Goal: Use online tool/utility: Utilize a website feature to perform a specific function

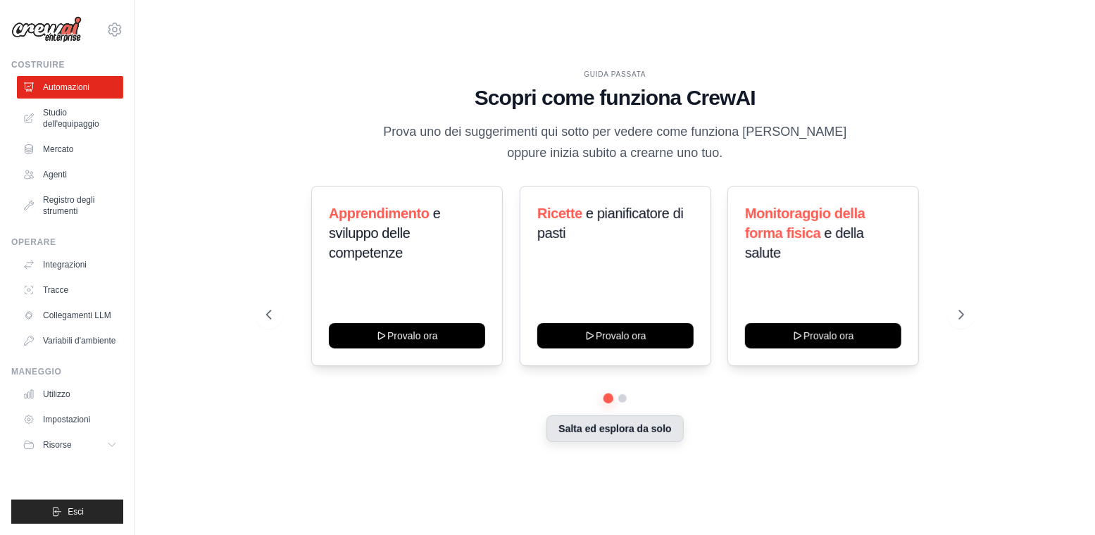
click at [618, 432] on font "Salta ed esplora da solo" at bounding box center [615, 428] width 113 height 11
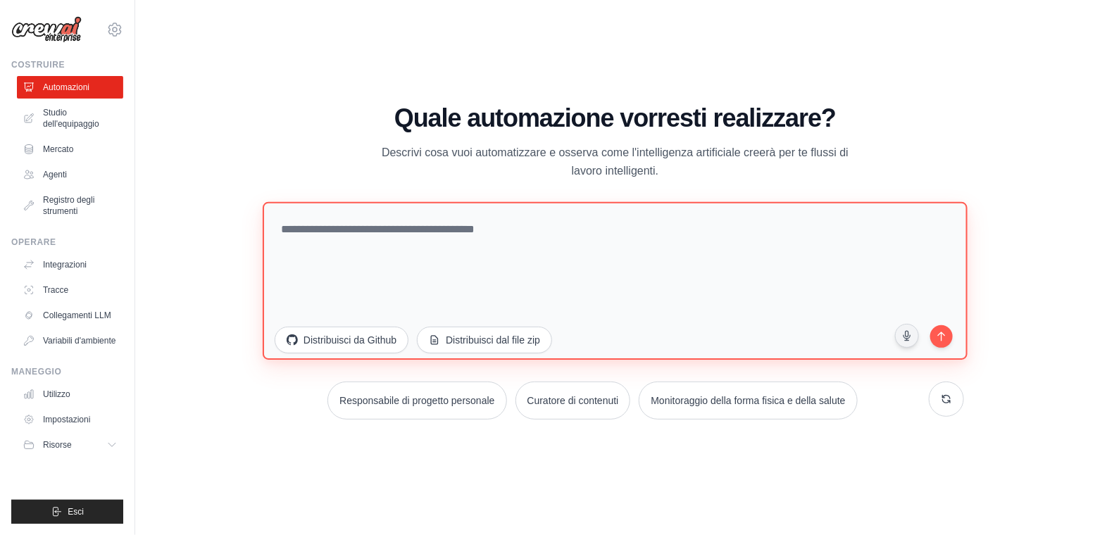
click at [521, 242] on textarea at bounding box center [615, 281] width 705 height 158
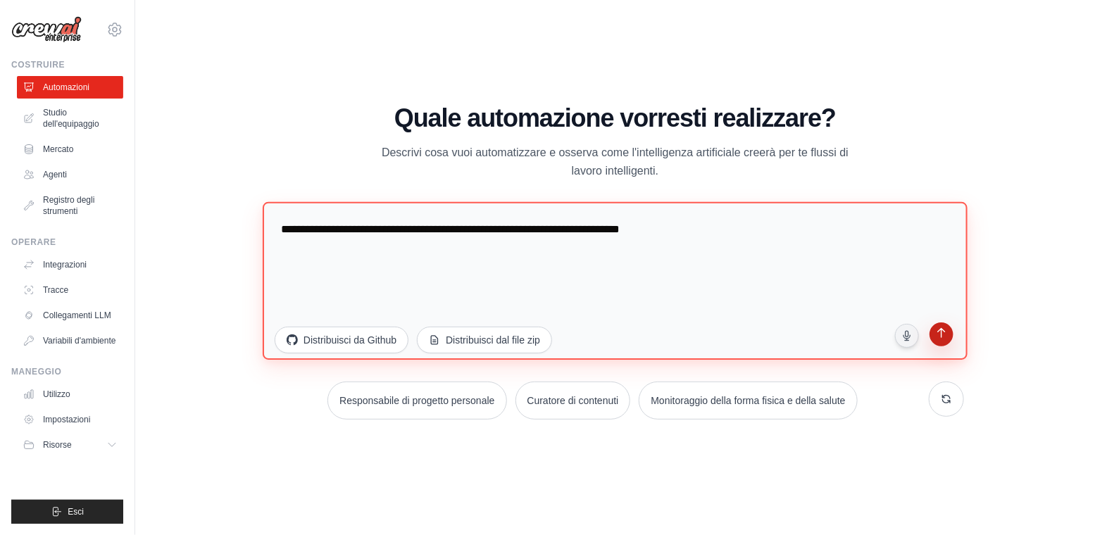
type textarea "**********"
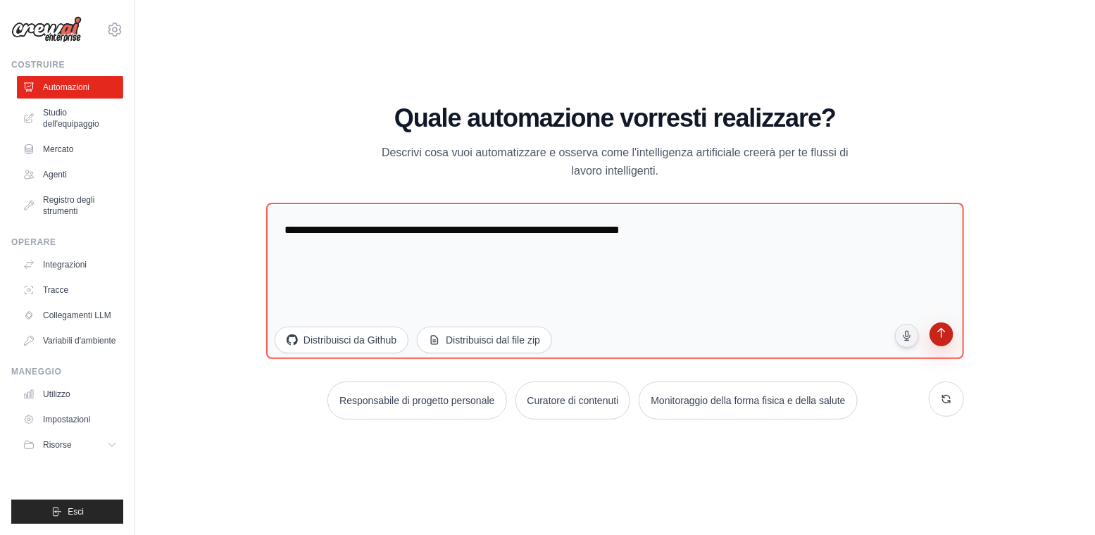
click at [947, 336] on icon "submit" at bounding box center [941, 334] width 13 height 13
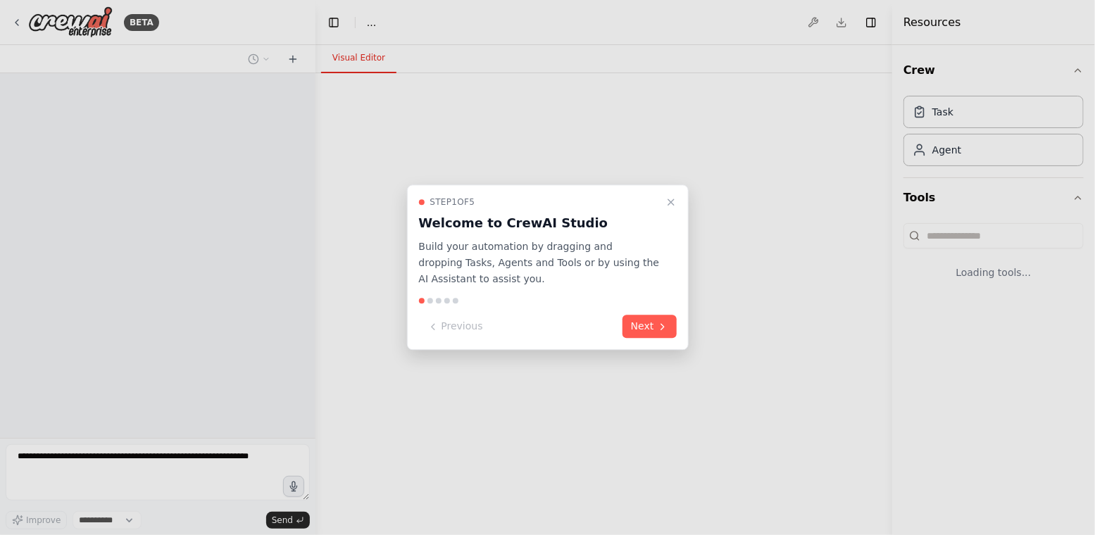
select select "****"
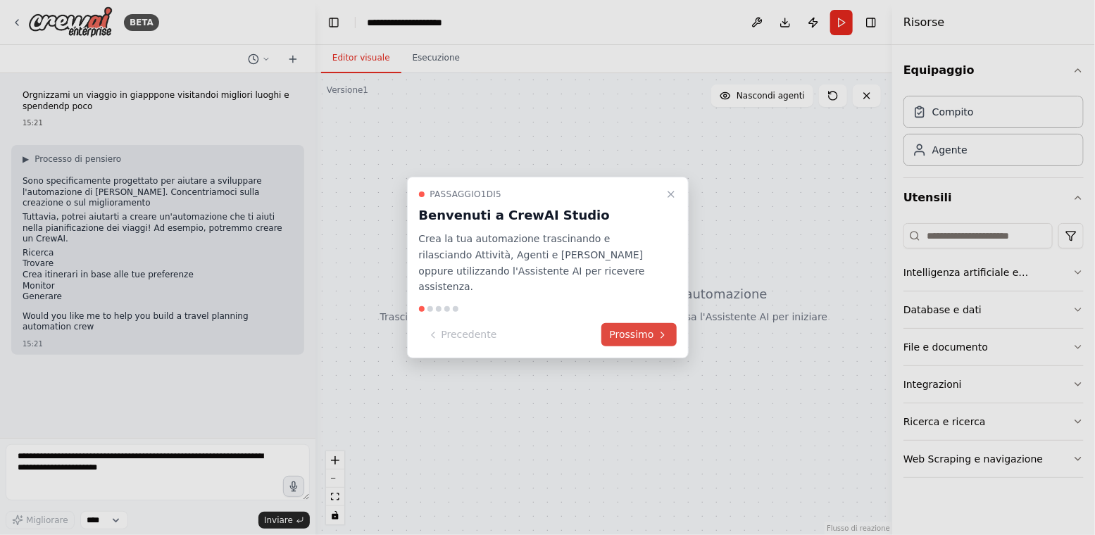
click at [639, 329] on font "Prossimo" at bounding box center [632, 334] width 44 height 11
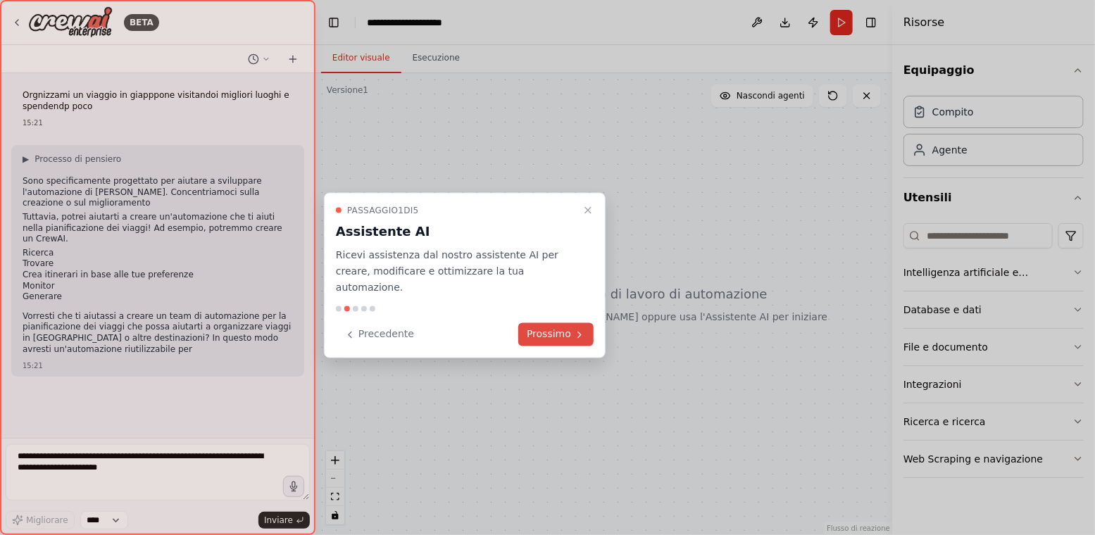
click at [561, 329] on font "Prossimo" at bounding box center [549, 334] width 44 height 11
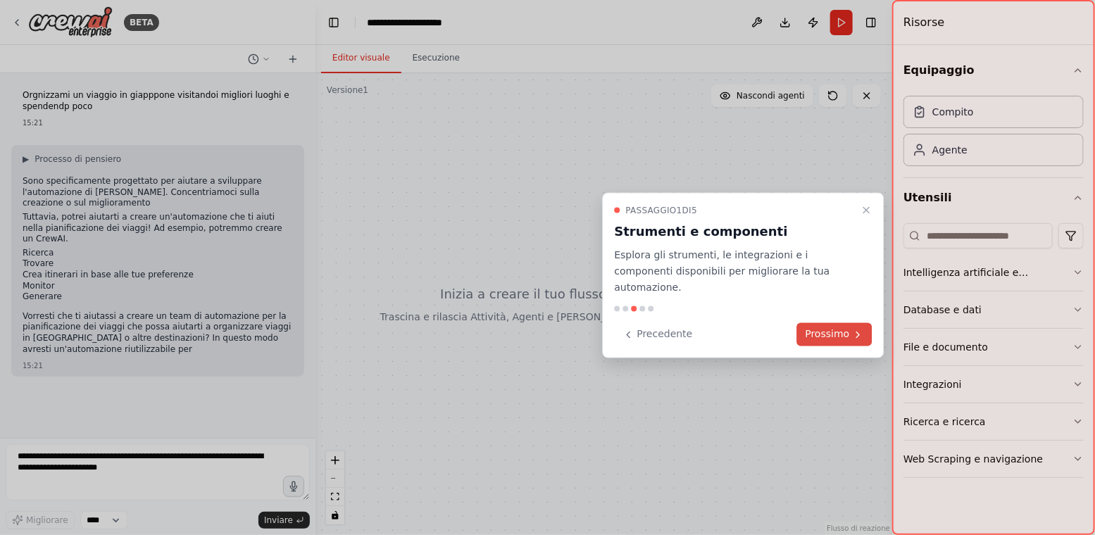
click at [816, 329] on font "Prossimo" at bounding box center [828, 334] width 44 height 11
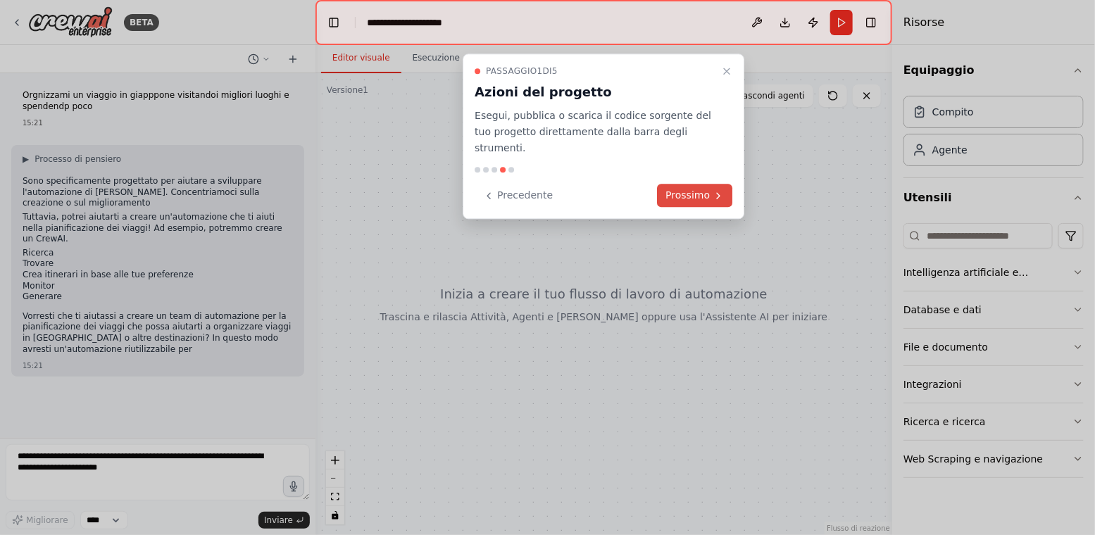
click at [688, 190] on font "Prossimo" at bounding box center [688, 195] width 44 height 11
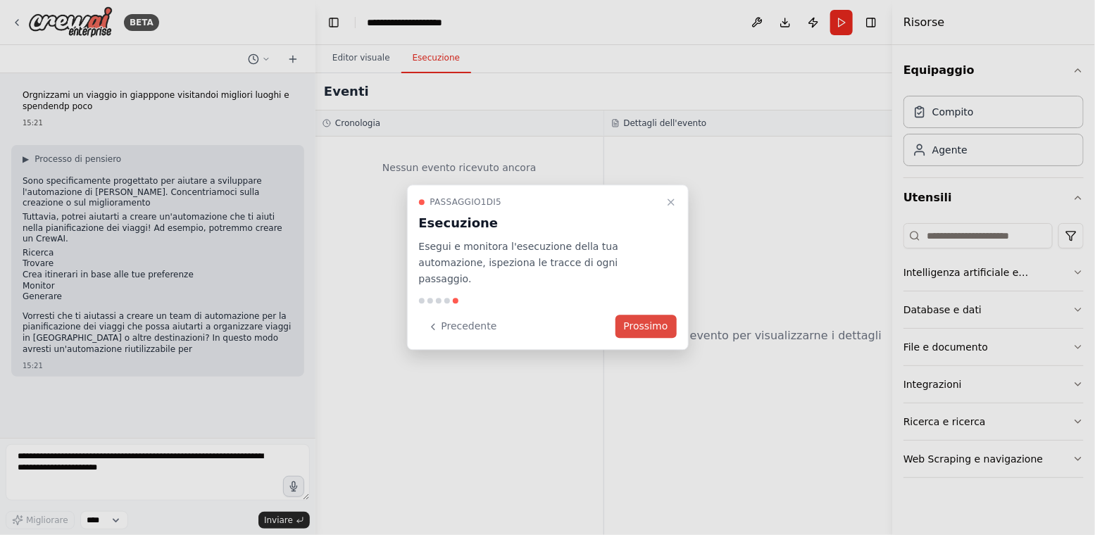
click at [656, 316] on button "Prossimo" at bounding box center [646, 327] width 61 height 23
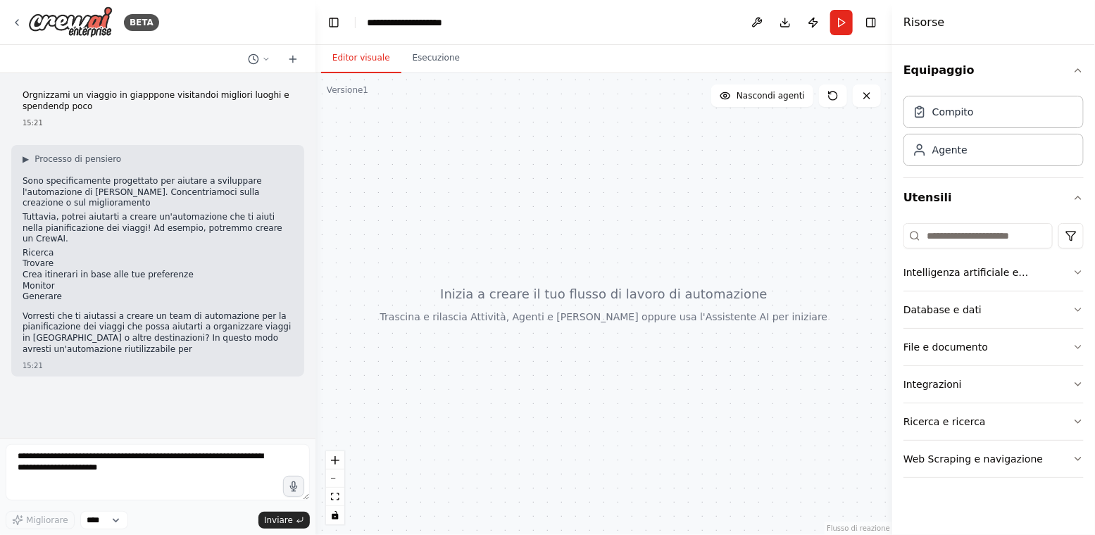
click at [144, 321] on font "Vorresti che ti aiutassi a creare un team di automazione per la pianificazione …" at bounding box center [157, 332] width 268 height 43
click at [120, 469] on textarea at bounding box center [158, 472] width 304 height 56
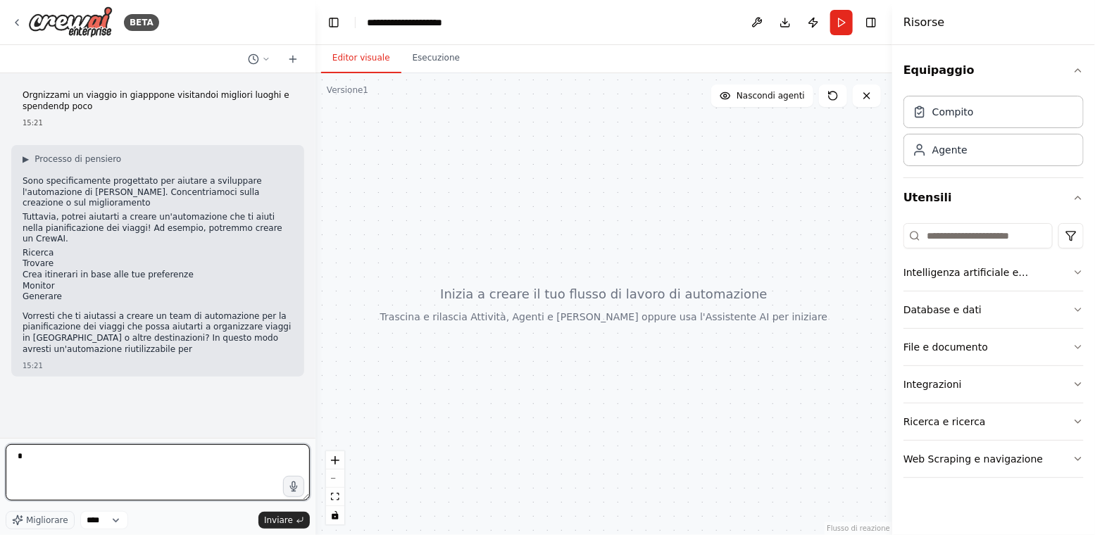
type textarea "**"
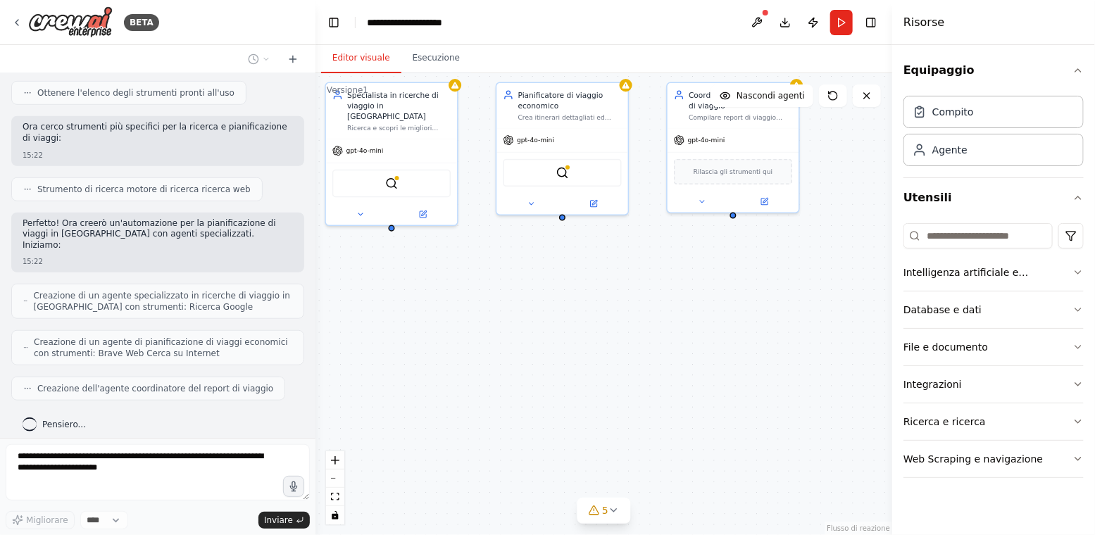
scroll to position [526, 0]
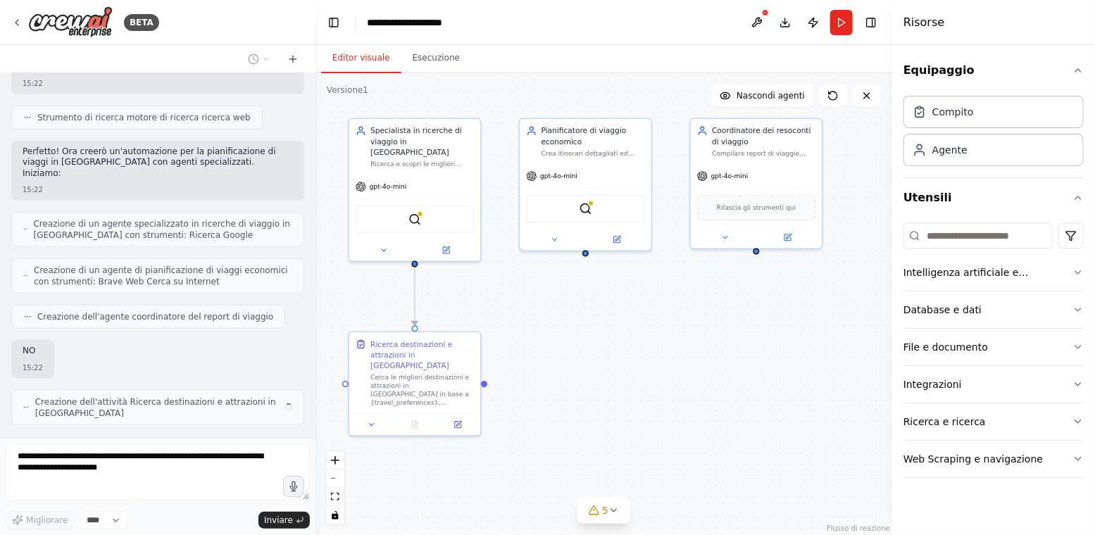
drag, startPoint x: 711, startPoint y: 318, endPoint x: 625, endPoint y: 260, distance: 104.5
click at [625, 260] on div ".deletable-edge-delete-btn { width: 20px; height: 20px; border: 0px solid #ffff…" at bounding box center [604, 304] width 577 height 462
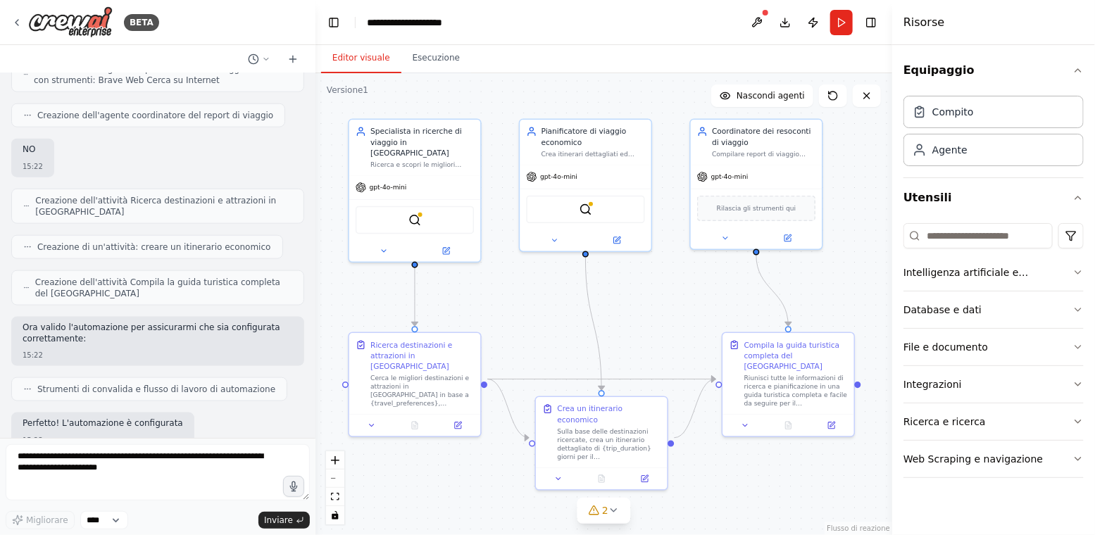
scroll to position [810, 0]
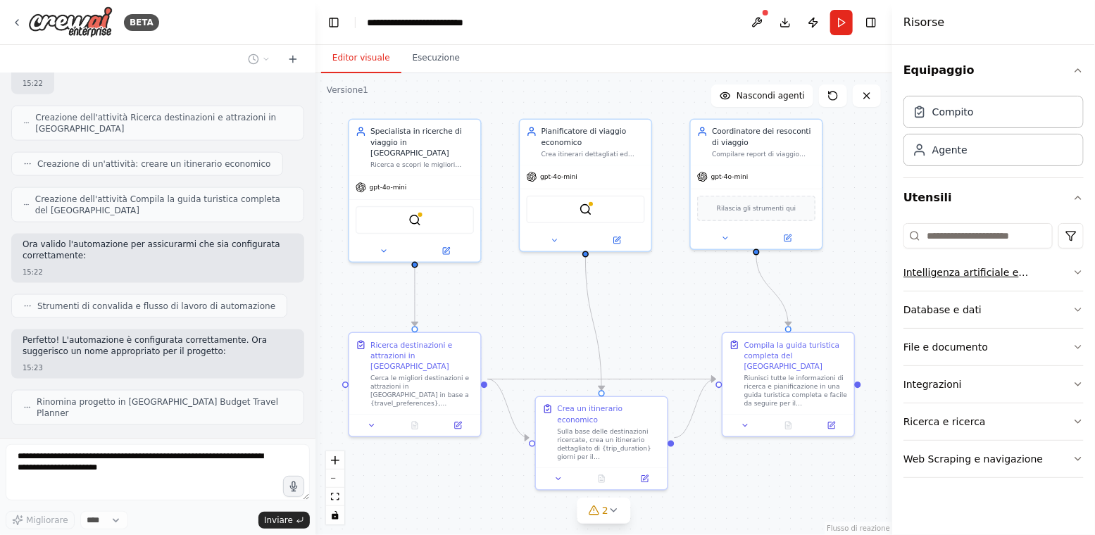
click at [1080, 273] on icon "button" at bounding box center [1078, 272] width 11 height 11
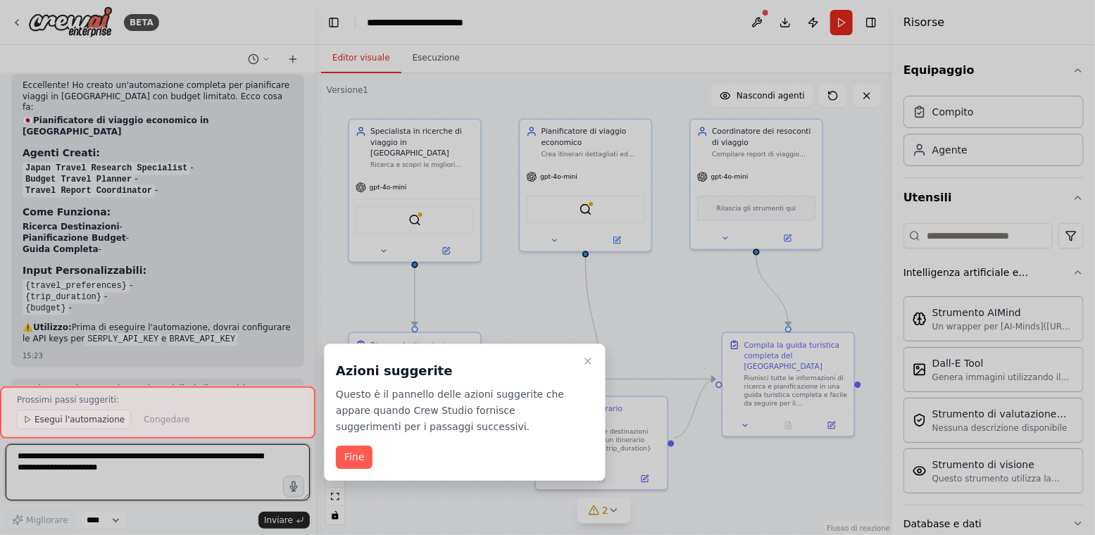
scroll to position [1183, 0]
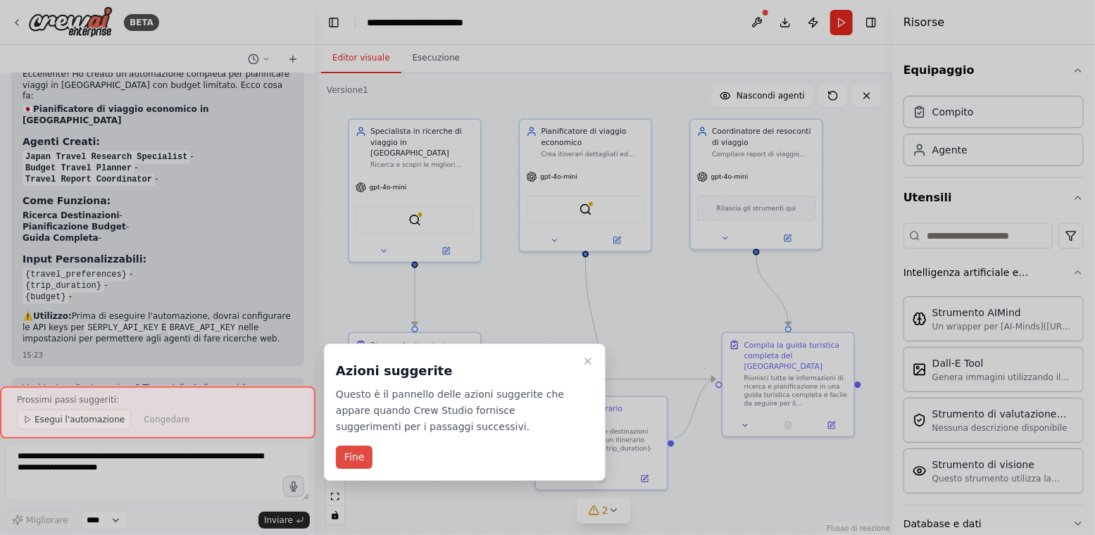
click at [361, 456] on font "Fine" at bounding box center [354, 457] width 20 height 11
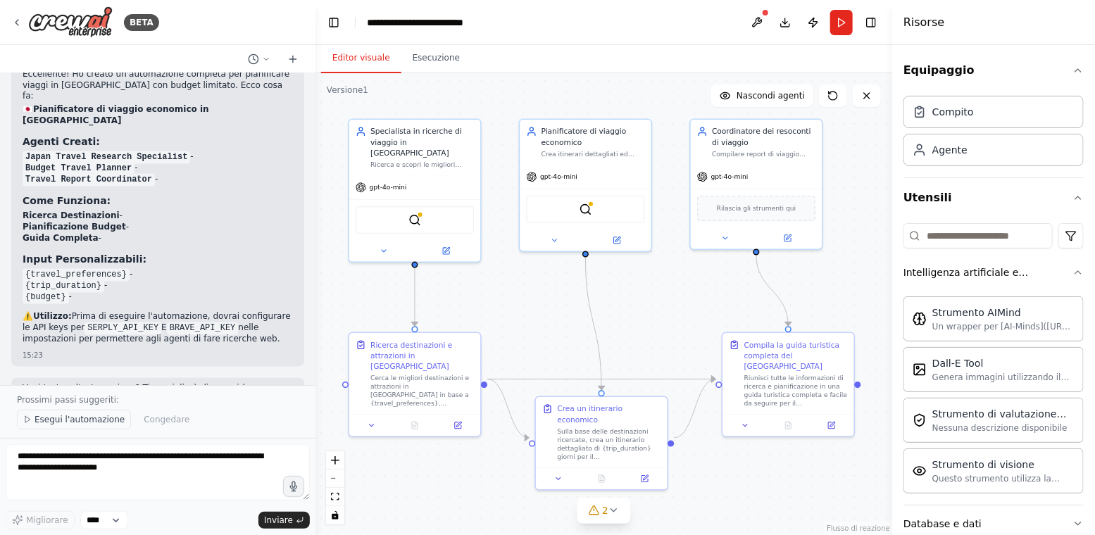
click at [49, 424] on font "Esegui l'automazione" at bounding box center [80, 420] width 90 height 10
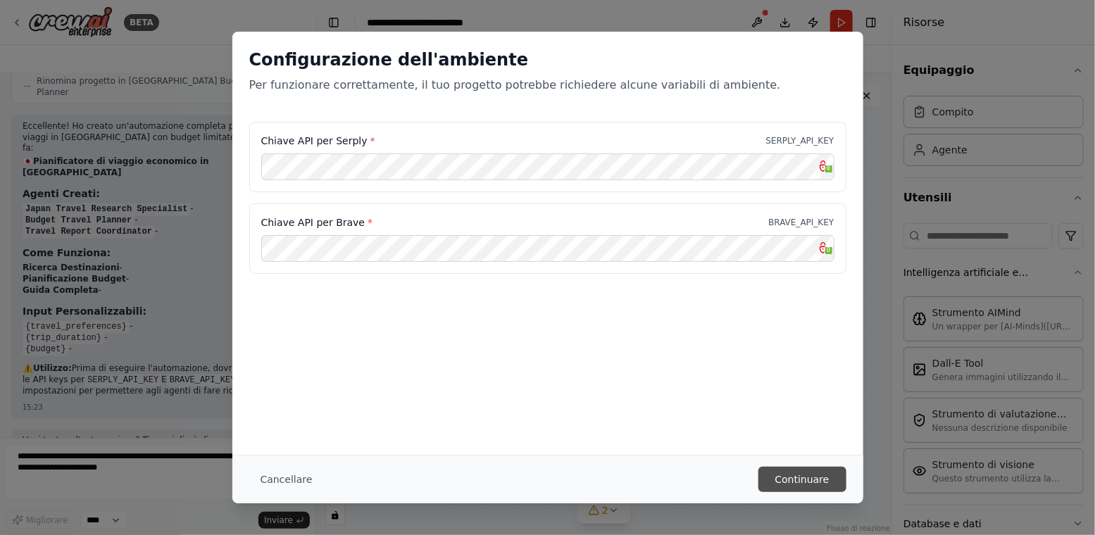
click at [783, 480] on font "Continuare" at bounding box center [803, 479] width 54 height 11
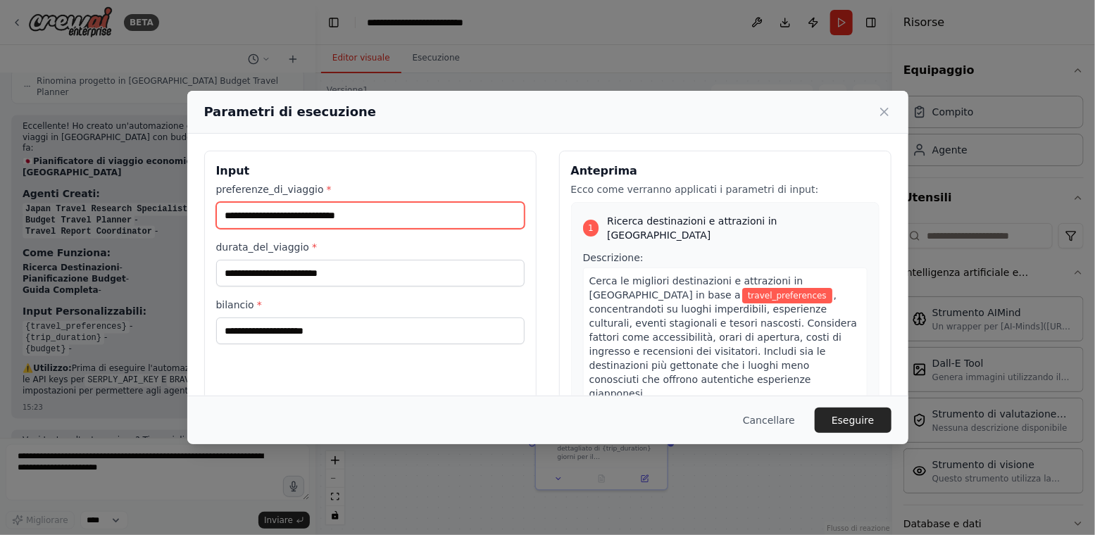
click at [361, 216] on input "preferenze_di_viaggio *" at bounding box center [370, 215] width 309 height 27
type input "*********"
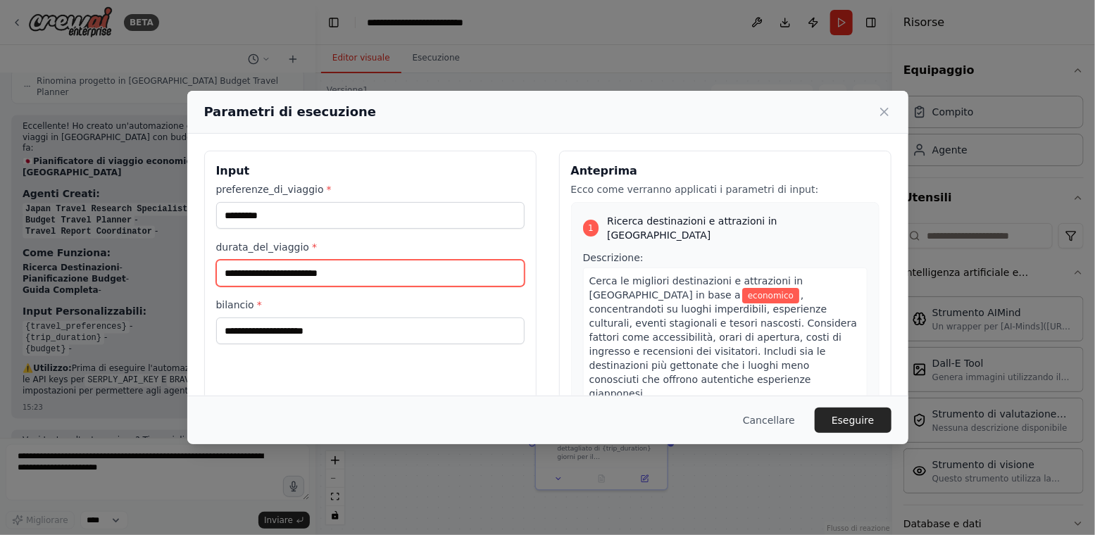
click at [337, 266] on input "durata_del_viaggio *" at bounding box center [370, 273] width 309 height 27
type input "*"
type input "********"
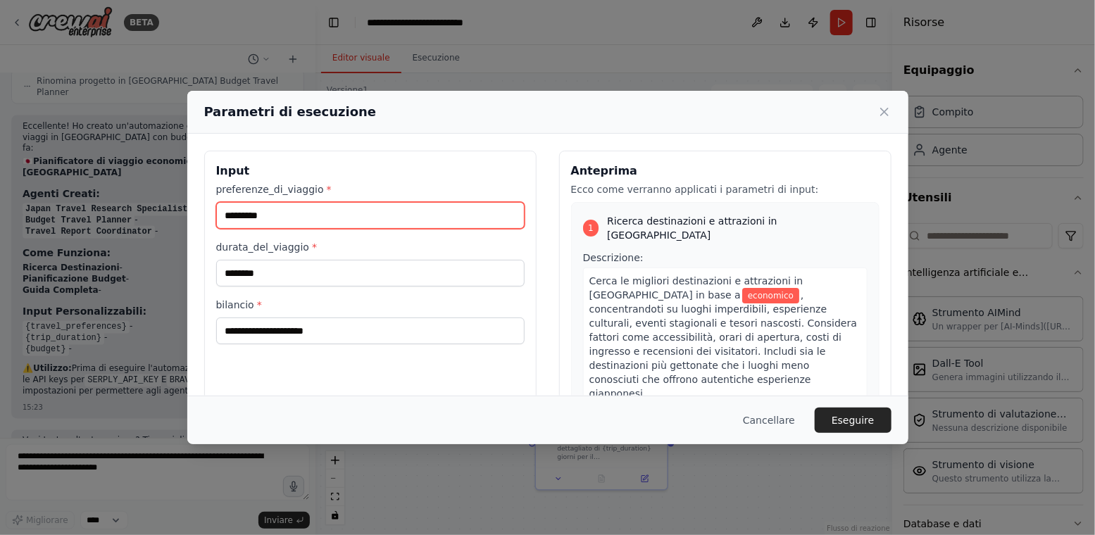
drag, startPoint x: 316, startPoint y: 209, endPoint x: 163, endPoint y: 196, distance: 154.1
click at [163, 196] on div "Parametri di esecuzione Input preferenze_di_viaggio * ********* durata_del_viag…" at bounding box center [547, 267] width 1095 height 535
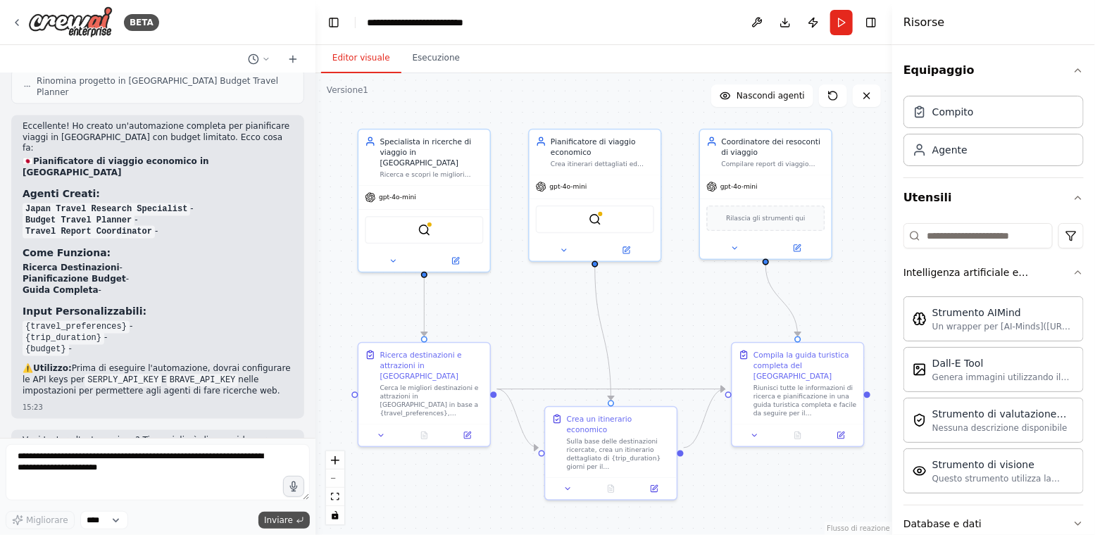
click at [278, 520] on font "Inviare" at bounding box center [278, 521] width 29 height 10
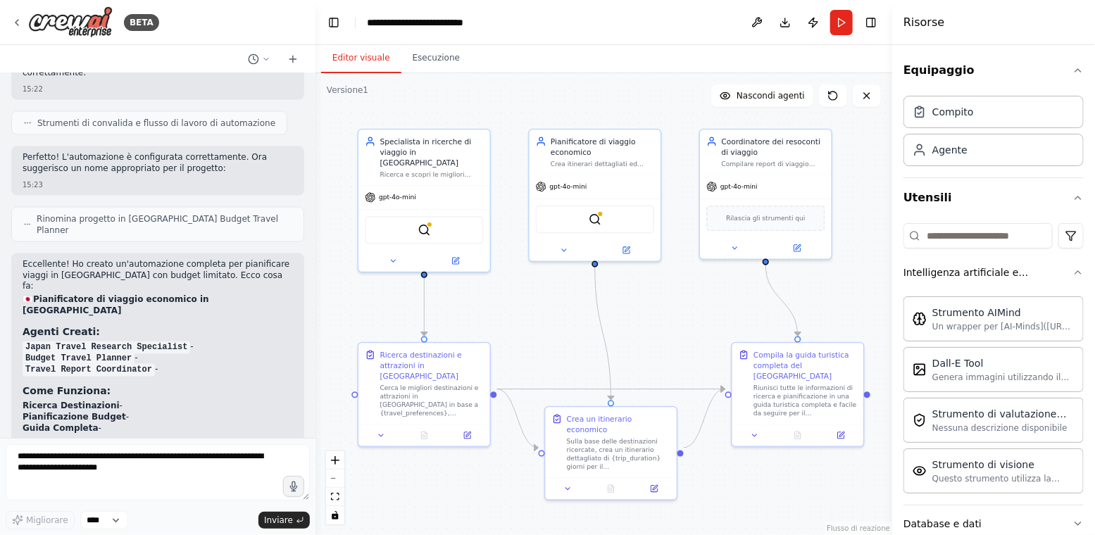
scroll to position [1131, 0]
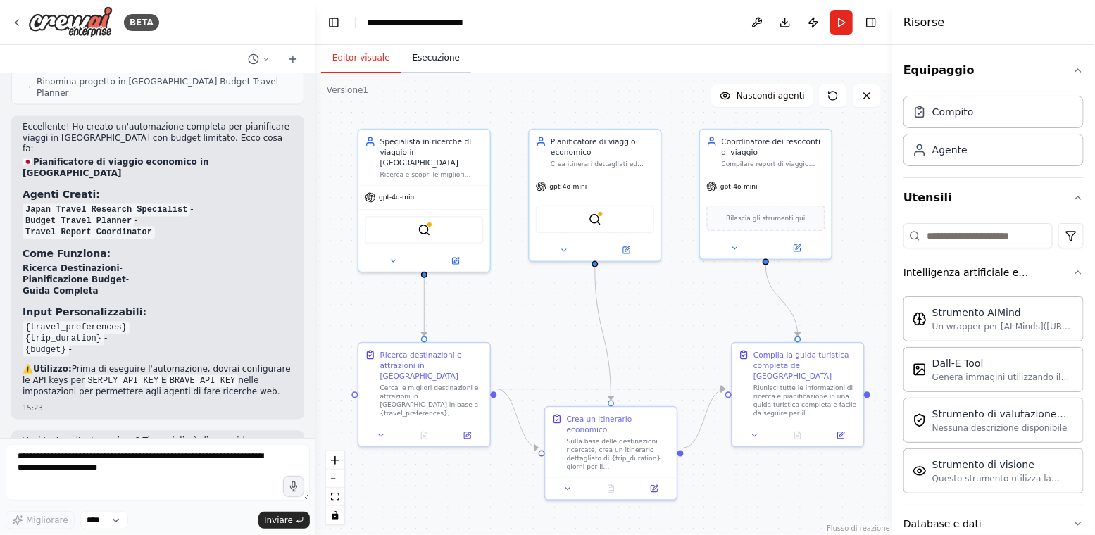
click at [425, 61] on font "Esecuzione" at bounding box center [436, 58] width 47 height 10
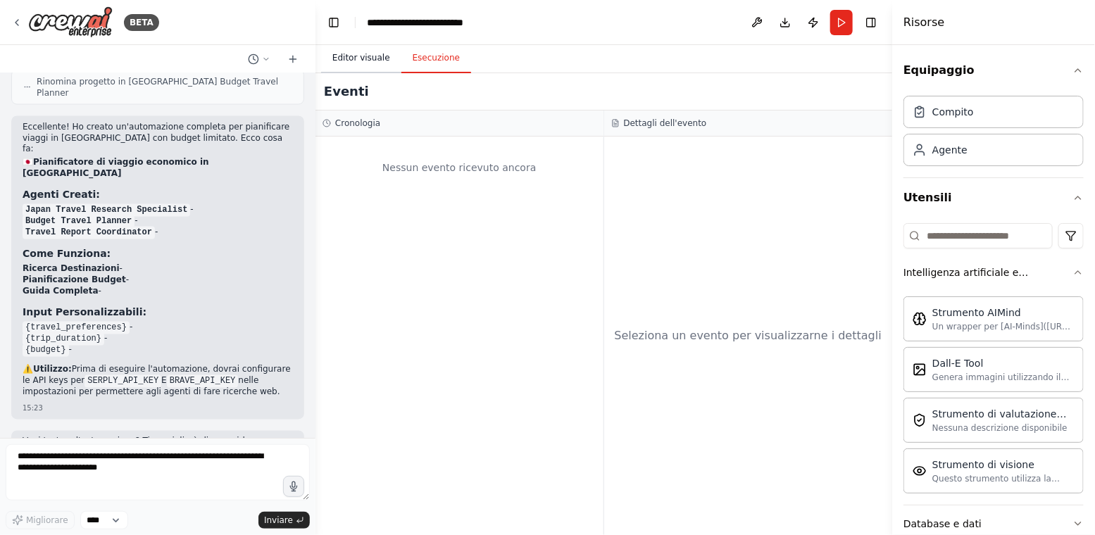
click at [352, 58] on font "Editor visuale" at bounding box center [361, 58] width 58 height 10
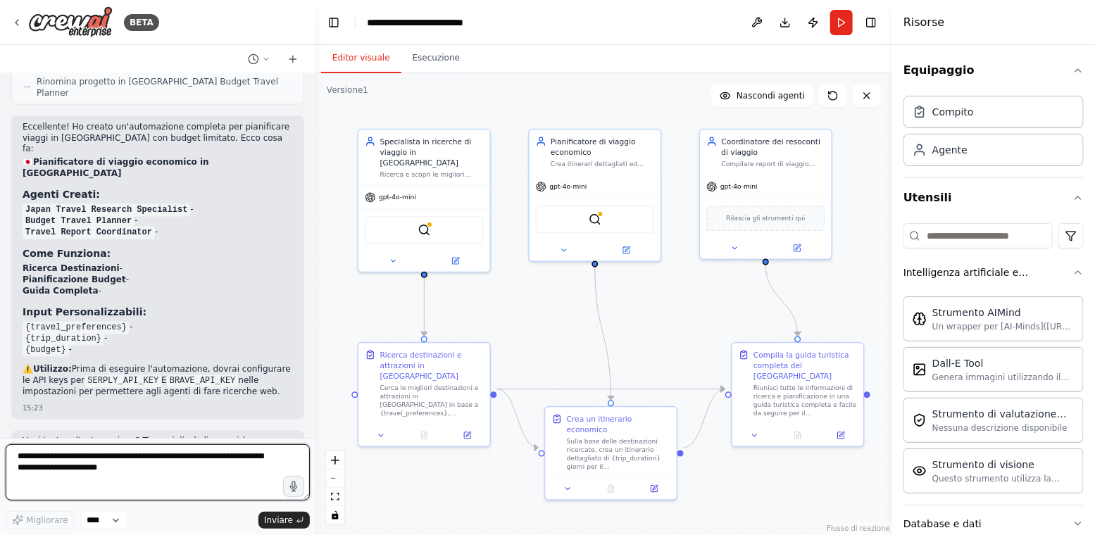
click at [131, 474] on textarea at bounding box center [158, 472] width 304 height 56
type textarea "*******"
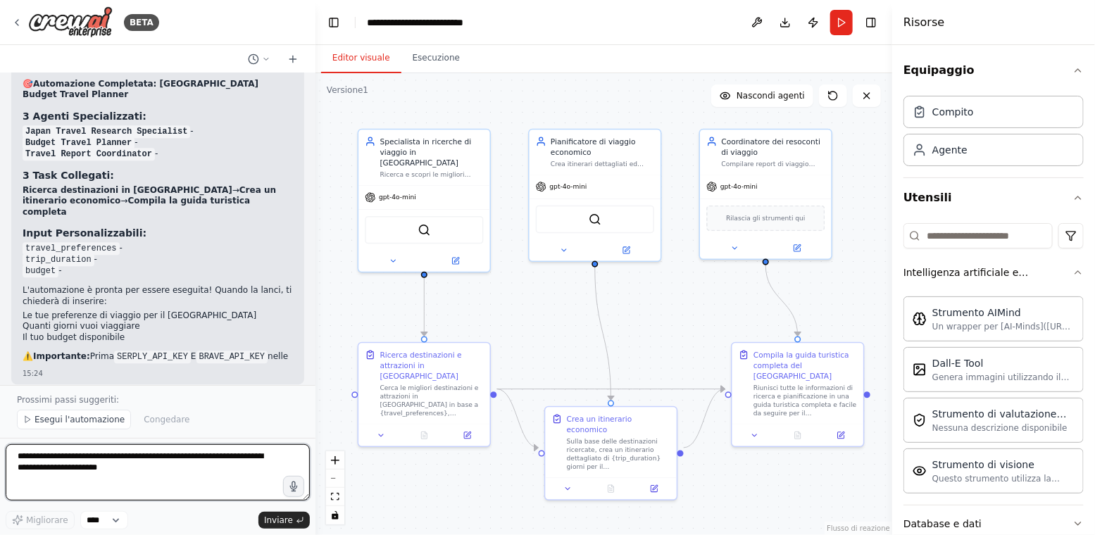
scroll to position [1734, 0]
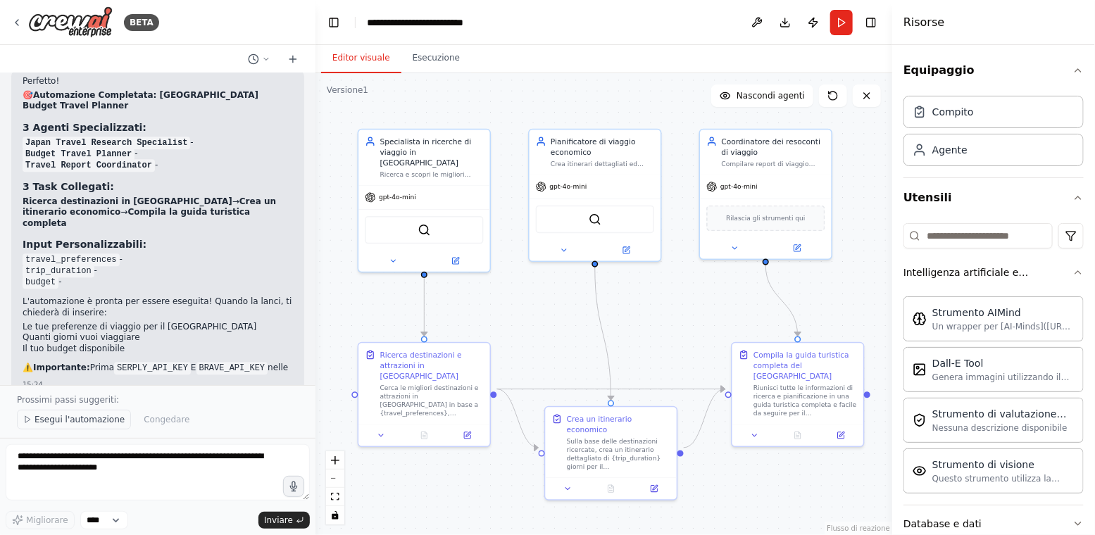
click at [95, 415] on font "Esegui l'automazione" at bounding box center [80, 420] width 90 height 10
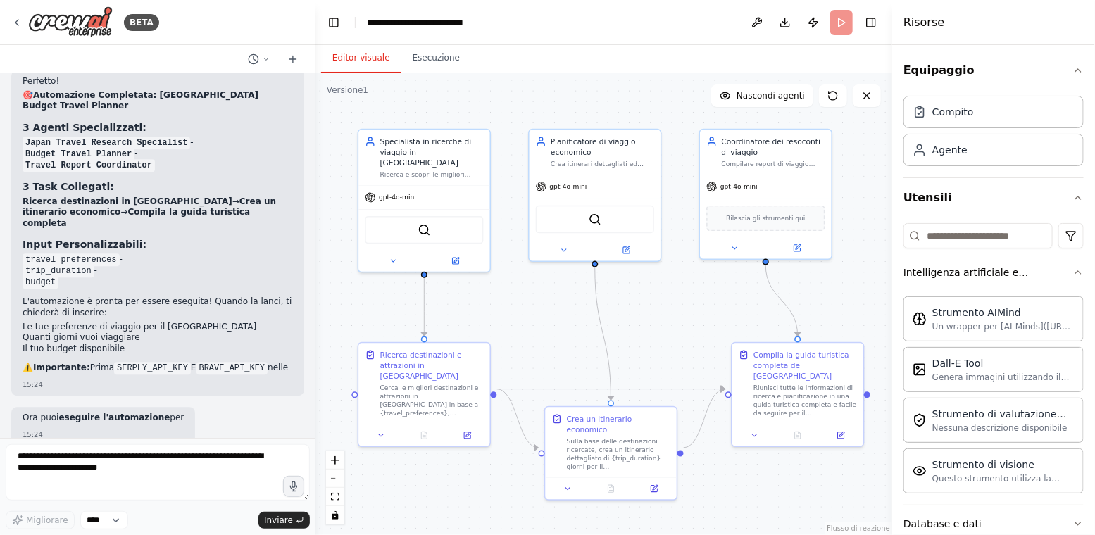
scroll to position [1682, 0]
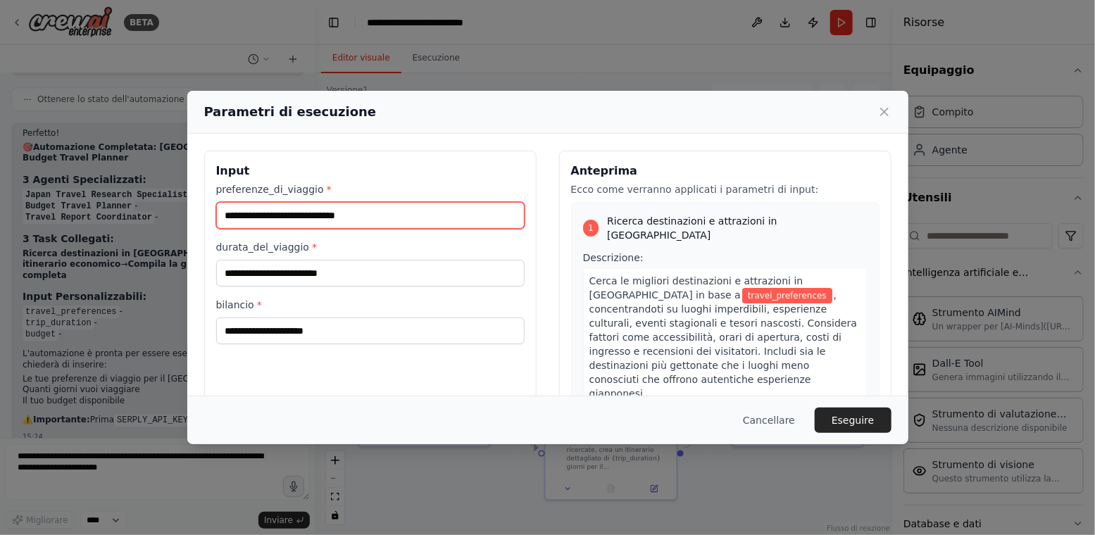
click at [323, 213] on input "preferenze_di_viaggio *" at bounding box center [370, 215] width 309 height 27
type input "**********"
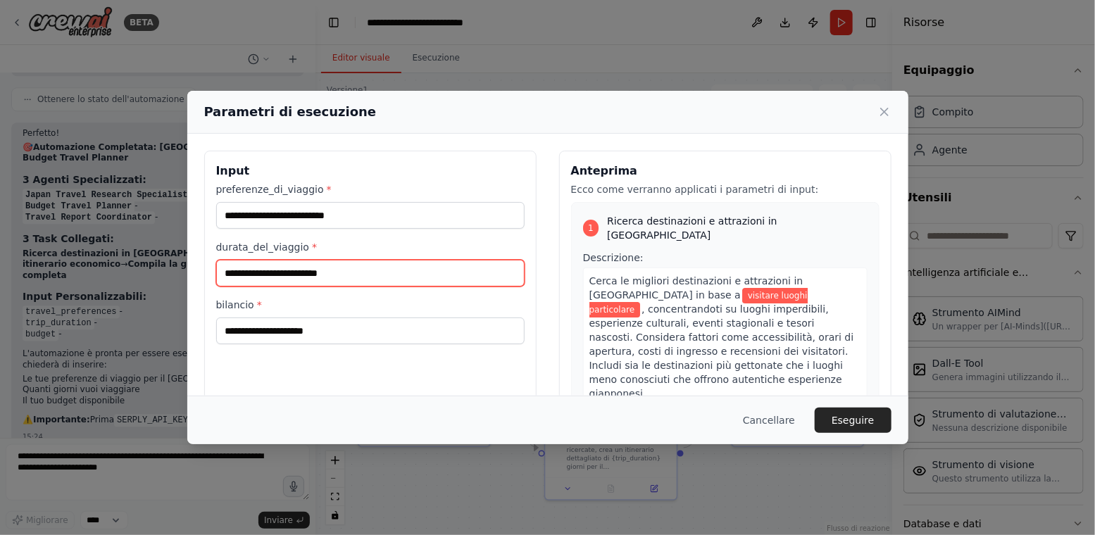
click at [310, 275] on input "durata_del_viaggio *" at bounding box center [370, 273] width 309 height 27
type input "********"
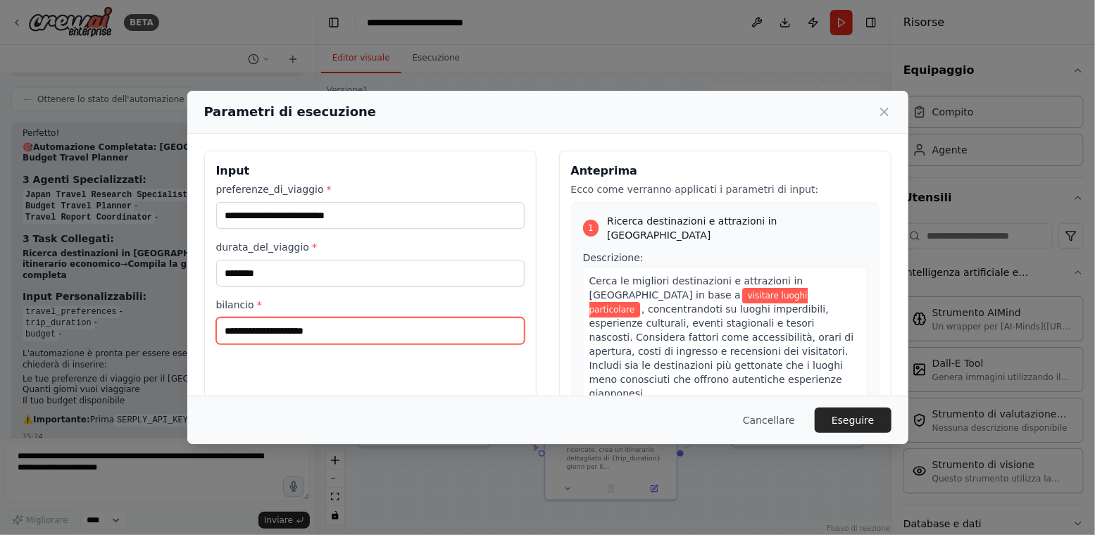
click at [296, 324] on input "bilancio *" at bounding box center [370, 331] width 309 height 27
type input "****"
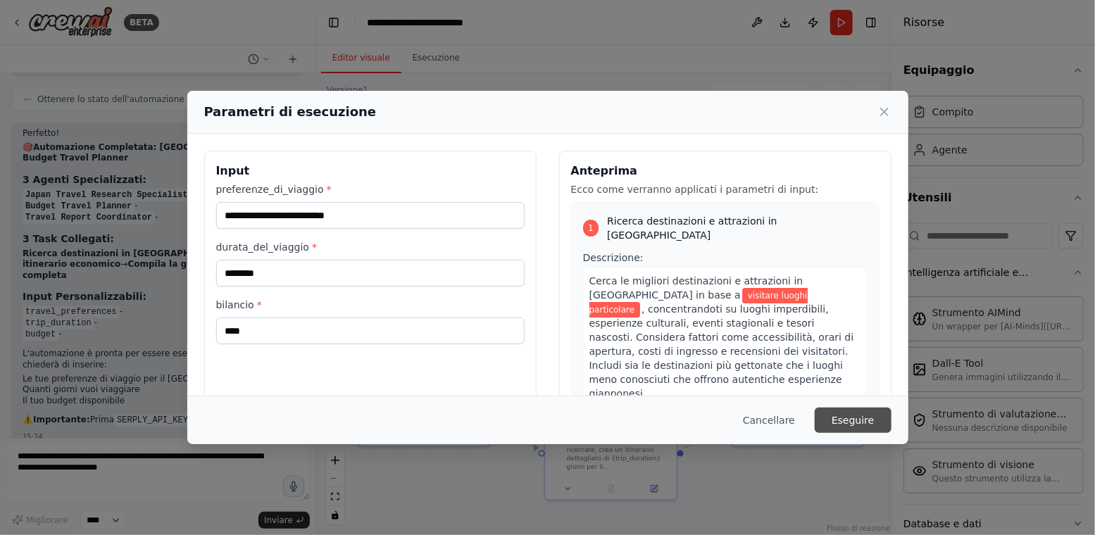
click at [853, 415] on font "Eseguire" at bounding box center [853, 420] width 42 height 11
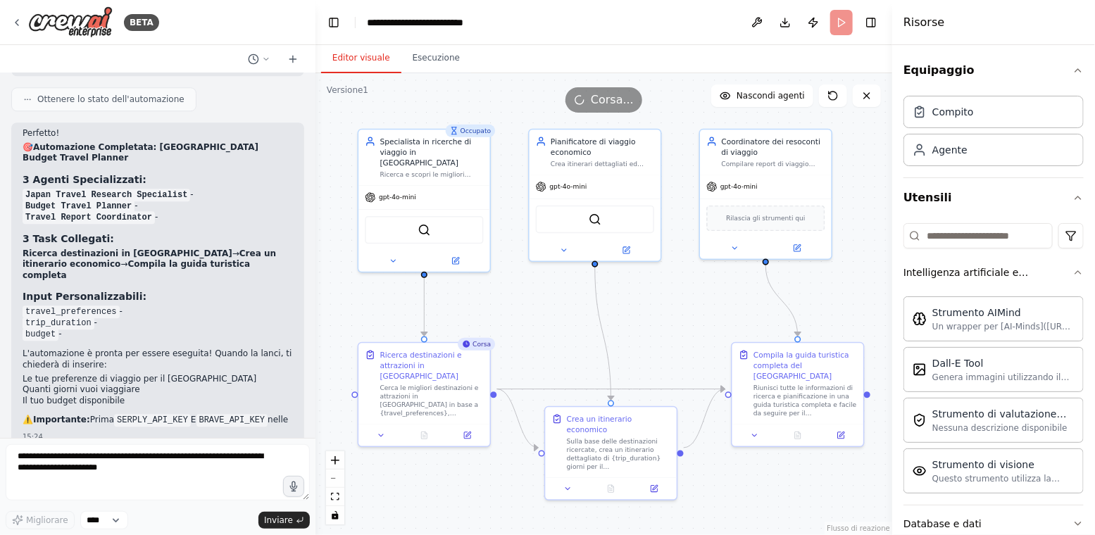
scroll to position [1681, 0]
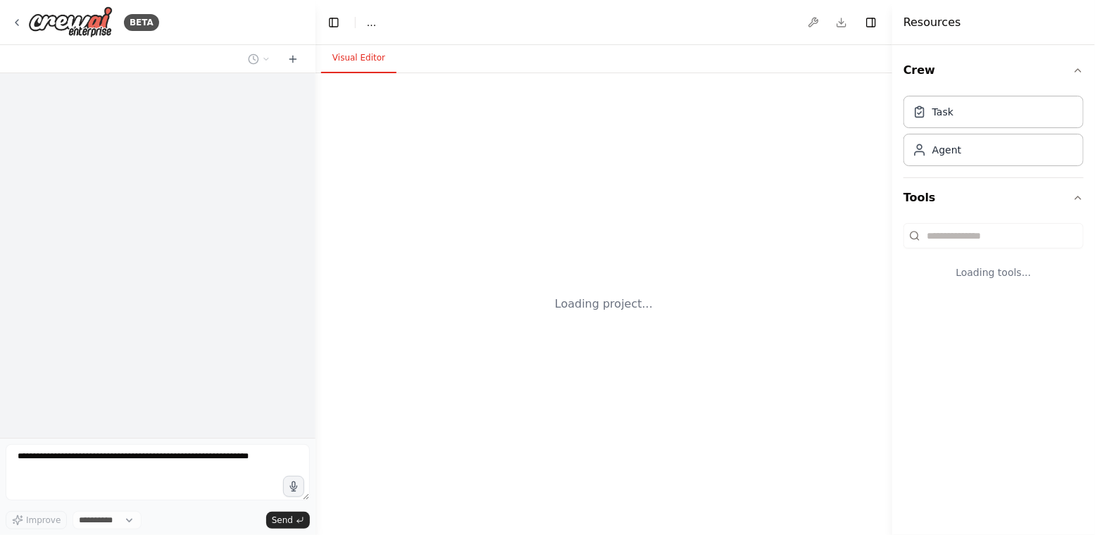
select select "****"
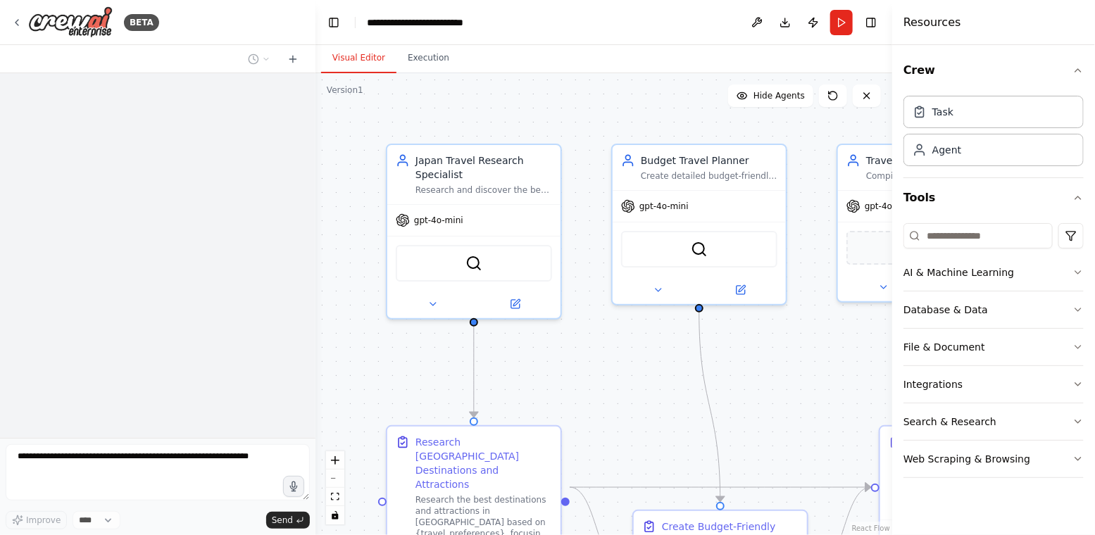
scroll to position [1824, 0]
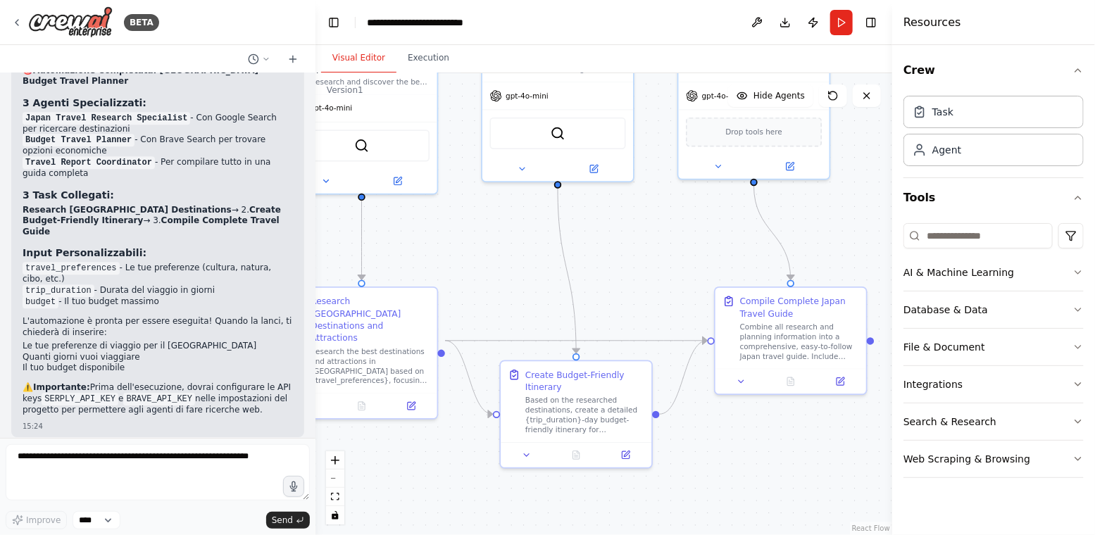
drag, startPoint x: 574, startPoint y: 332, endPoint x: 549, endPoint y: 242, distance: 94.2
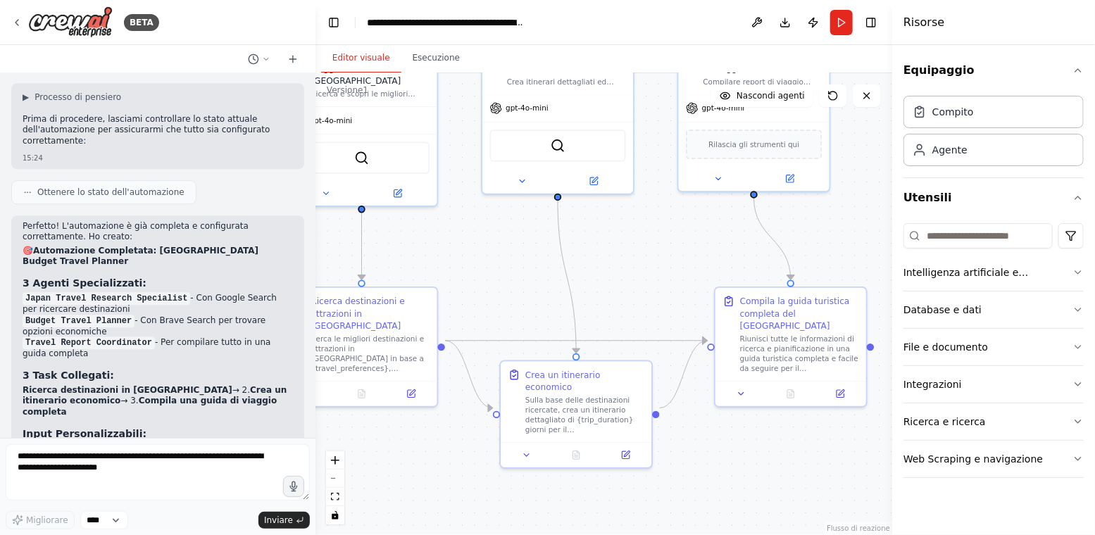
scroll to position [1868, 0]
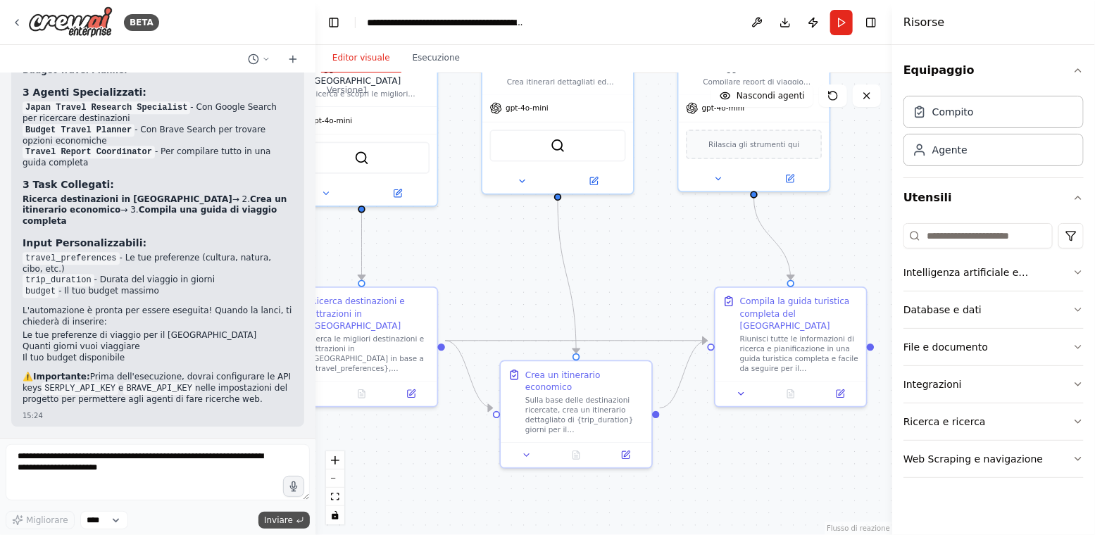
click at [280, 524] on font "Inviare" at bounding box center [278, 521] width 29 height 10
click at [839, 28] on button "Correre" at bounding box center [842, 22] width 23 height 25
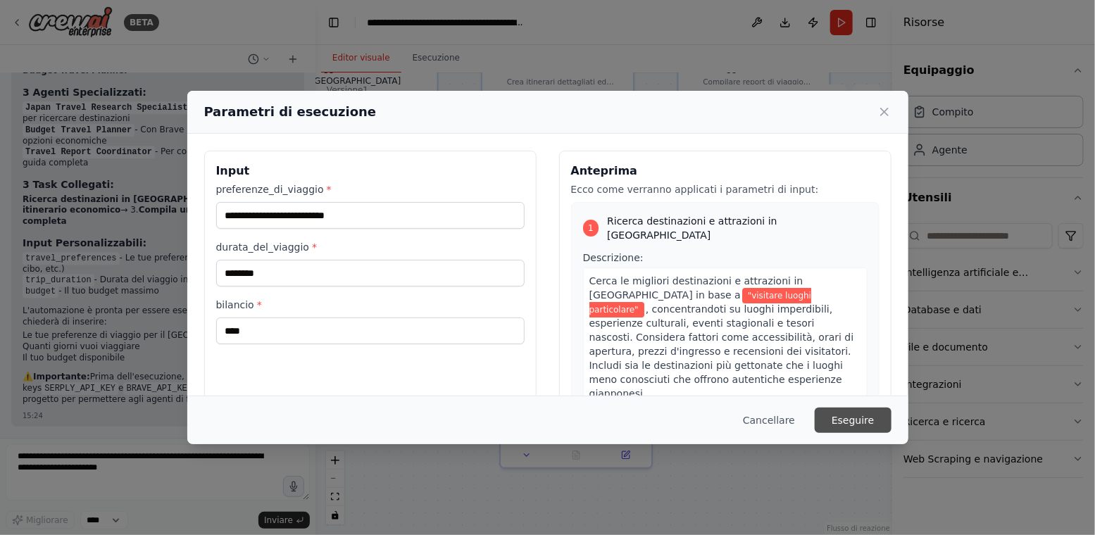
click at [864, 421] on font "Eseguire" at bounding box center [853, 420] width 42 height 11
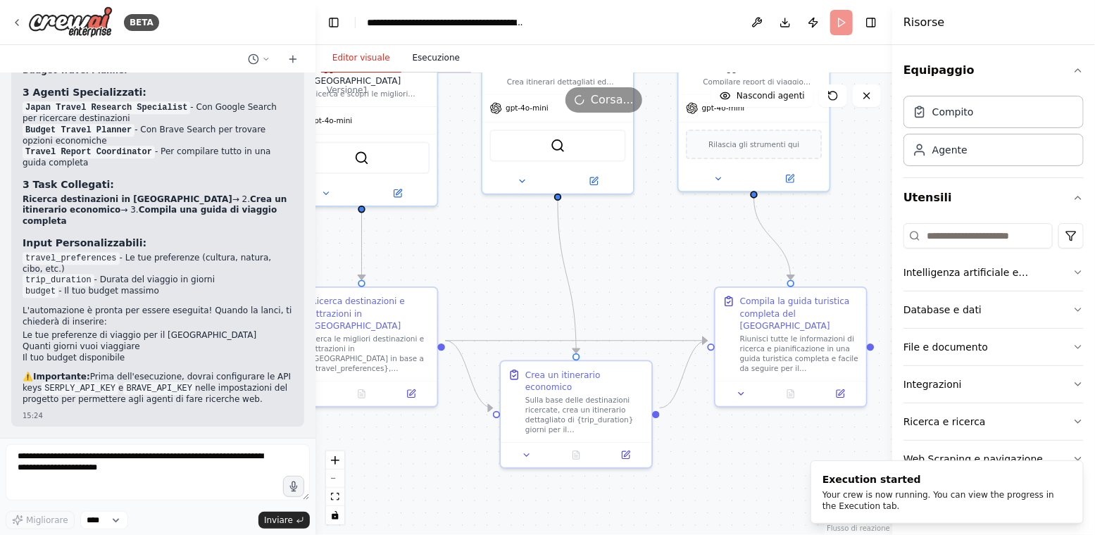
click at [435, 57] on font "Esecuzione" at bounding box center [436, 58] width 47 height 10
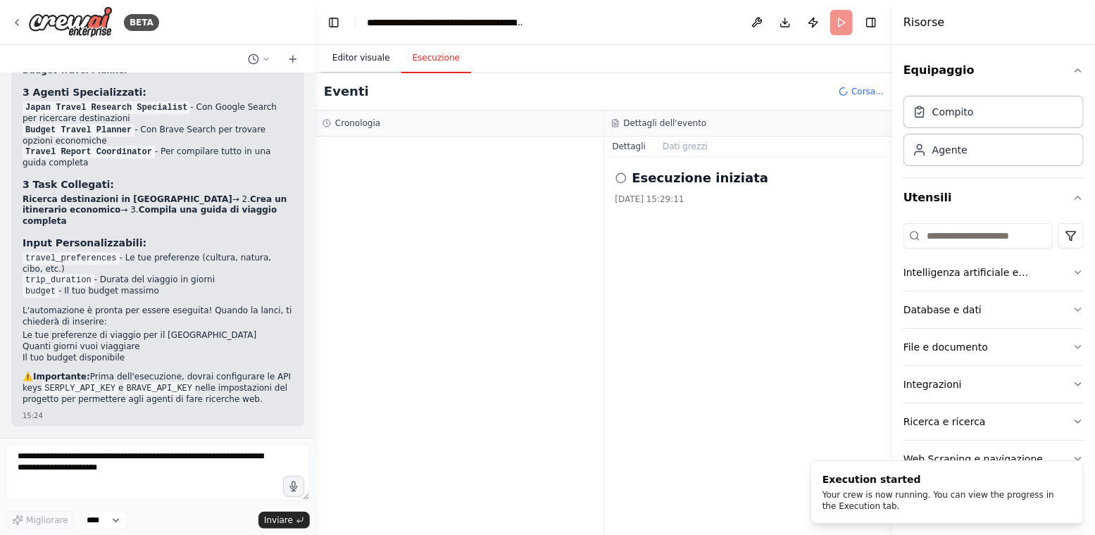
click at [342, 58] on font "Editor visuale" at bounding box center [361, 58] width 58 height 10
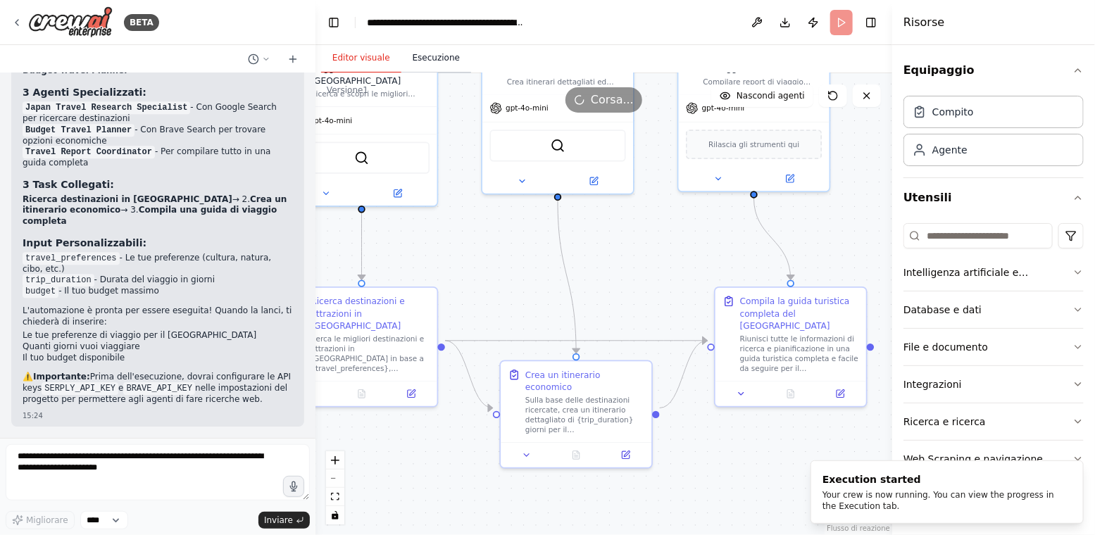
click at [417, 58] on font "Esecuzione" at bounding box center [436, 58] width 47 height 10
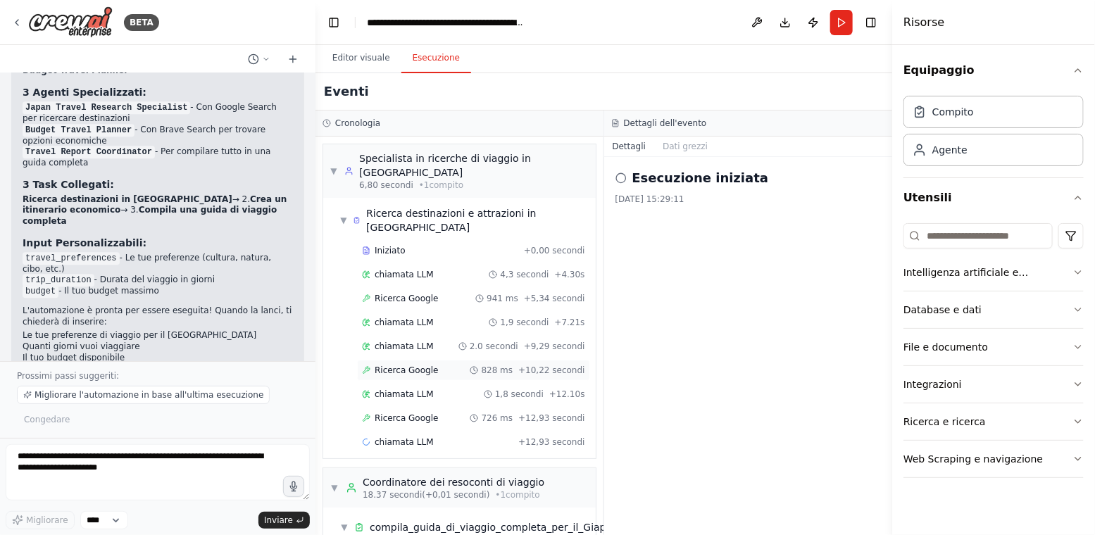
scroll to position [56, 0]
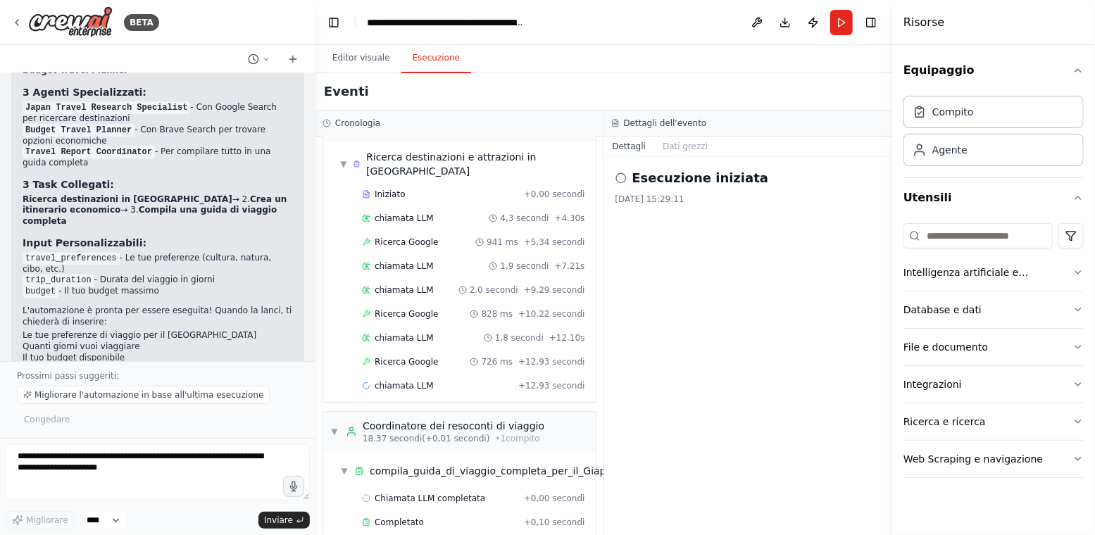
drag, startPoint x: 372, startPoint y: 58, endPoint x: 404, endPoint y: 52, distance: 32.2
click at [375, 56] on font "Editor visuale" at bounding box center [361, 58] width 58 height 10
click at [423, 58] on font "Esecuzione" at bounding box center [436, 58] width 47 height 10
click at [399, 381] on font "chiamata LLM" at bounding box center [404, 386] width 59 height 10
